Goal: Information Seeking & Learning: Learn about a topic

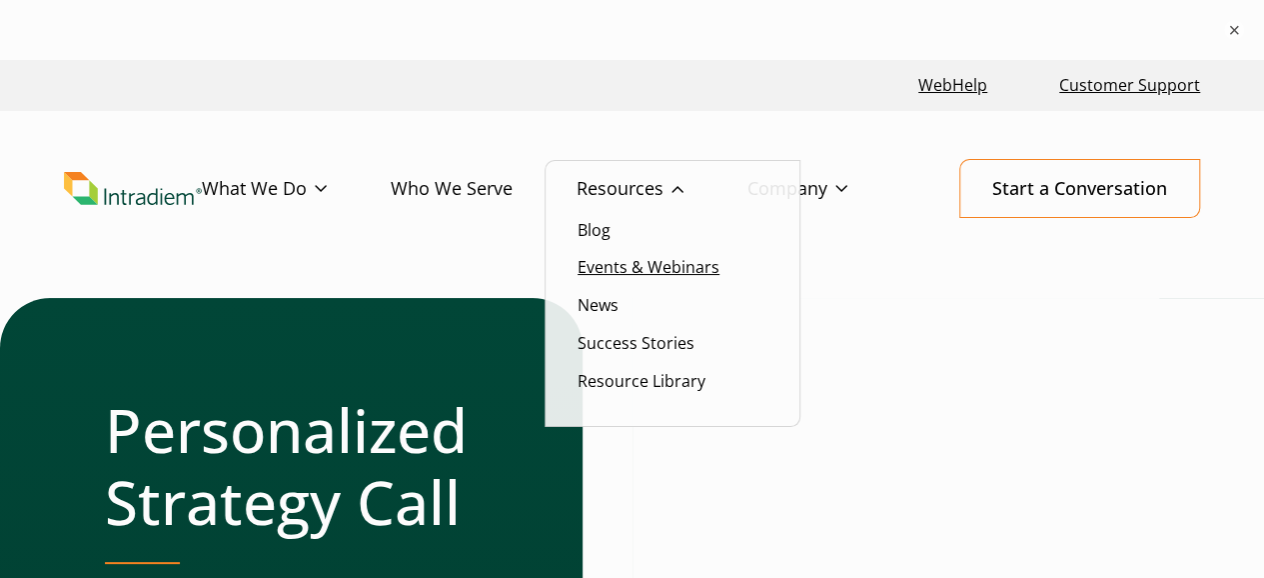
click at [626, 274] on link "Events & Webinars" at bounding box center [649, 267] width 142 height 22
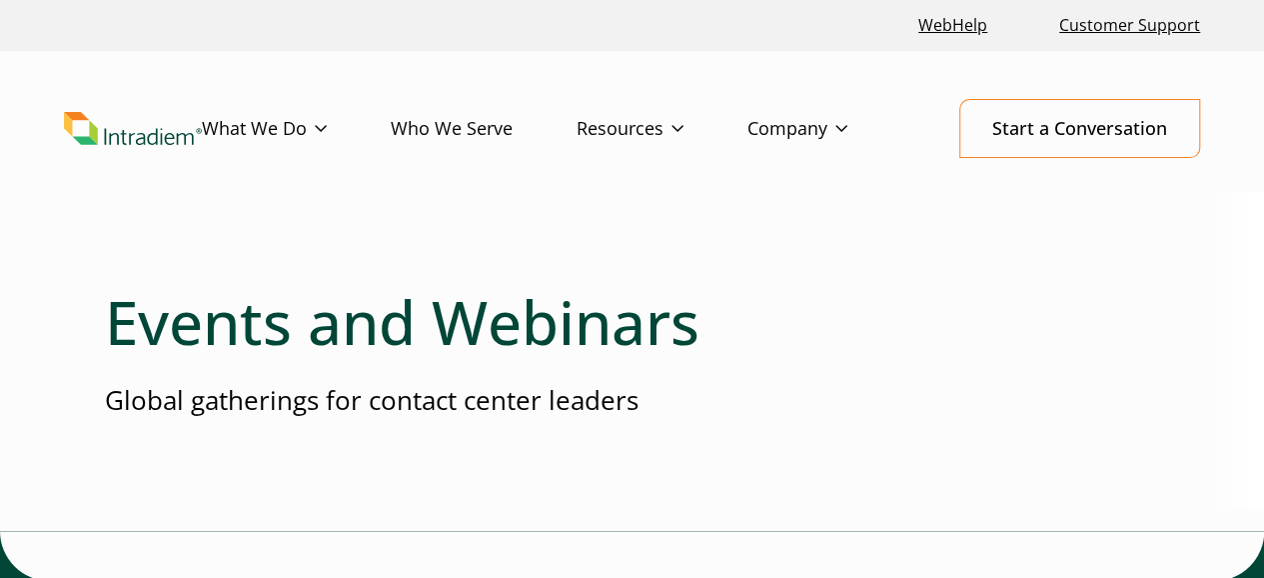
click at [626, 271] on div at bounding box center [632, 262] width 1055 height 48
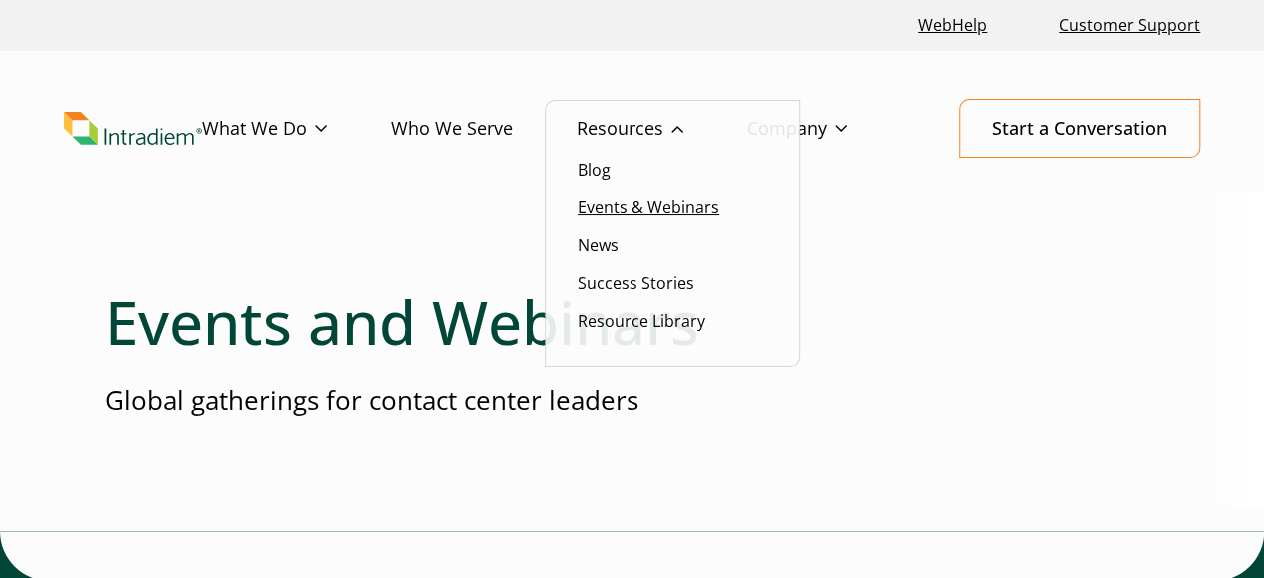
click at [657, 199] on link "Events & Webinars" at bounding box center [649, 207] width 142 height 22
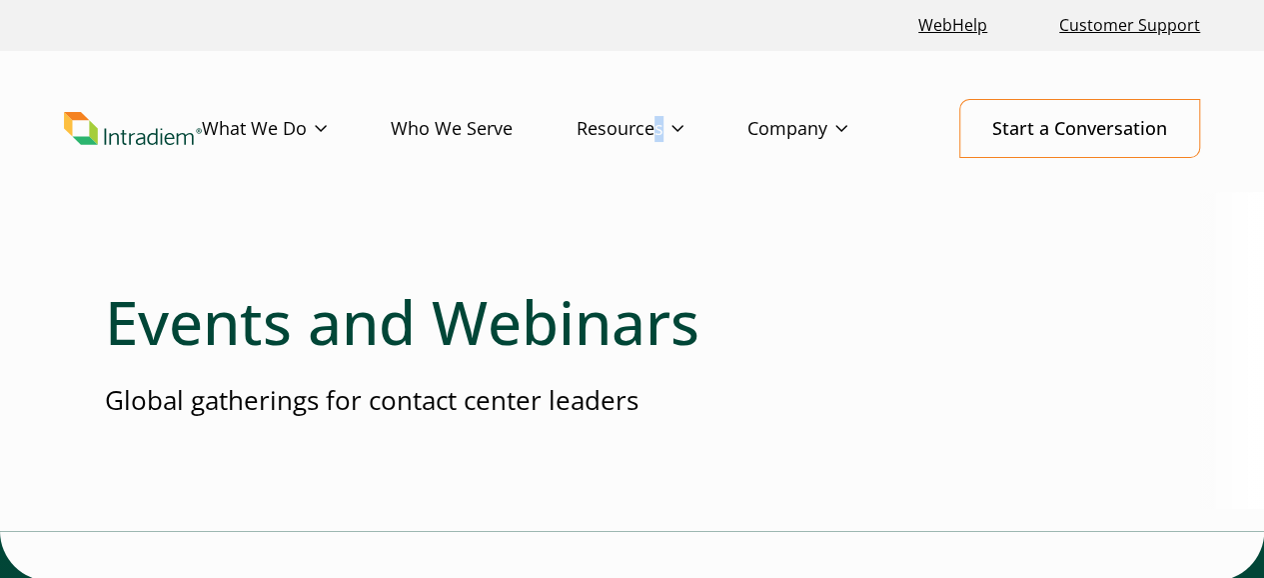
click at [664, 178] on header "Menu What We Do Platform Who We Serve Resources Blog Events & Webinars News Suc…" at bounding box center [632, 144] width 1264 height 187
click at [842, 206] on link "Culture of Service" at bounding box center [815, 207] width 133 height 22
